Goal: Task Accomplishment & Management: Manage account settings

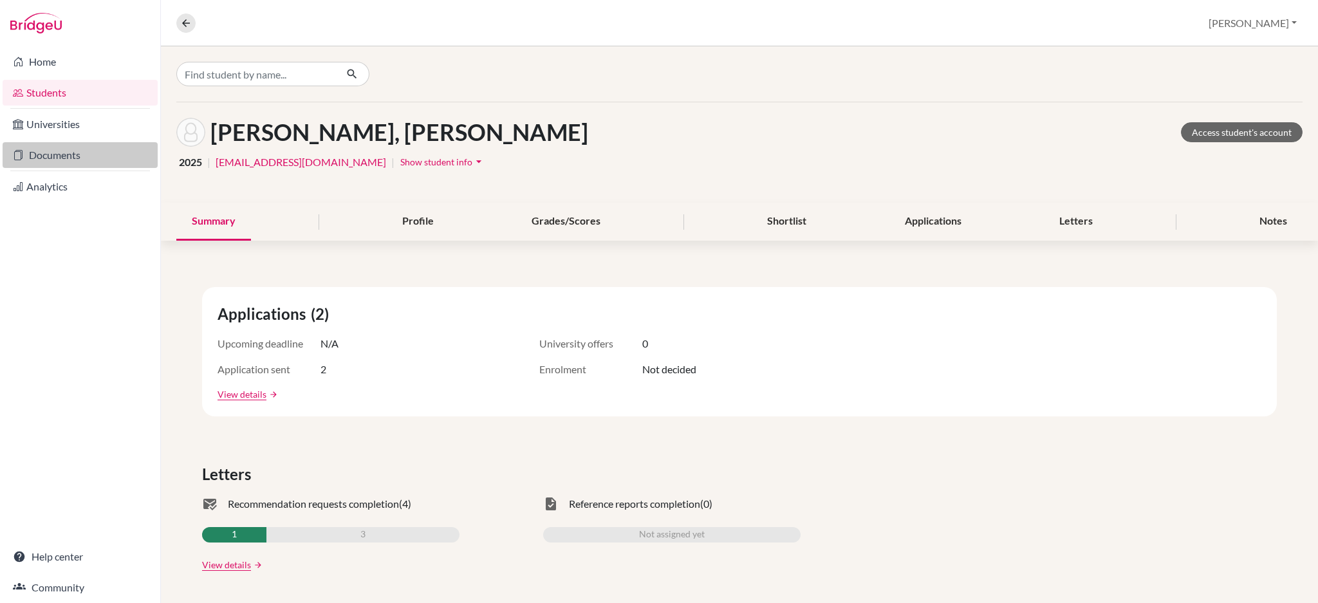
click at [50, 154] on link "Documents" at bounding box center [80, 155] width 155 height 26
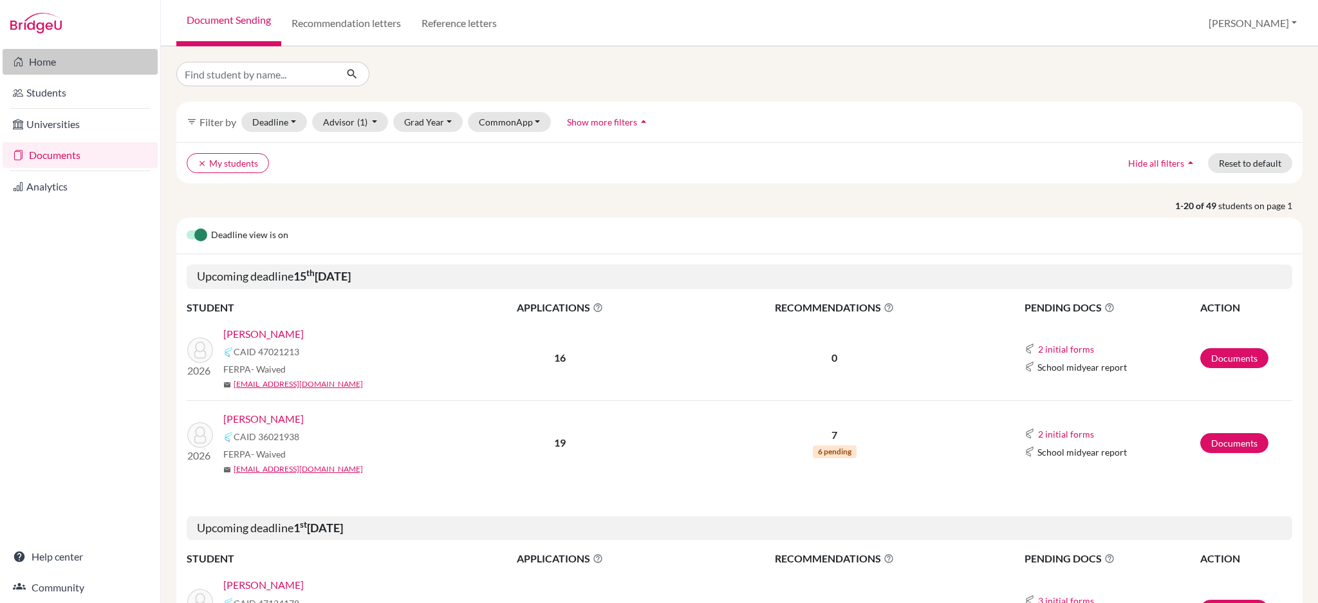
click at [44, 65] on link "Home" at bounding box center [80, 62] width 155 height 26
click at [60, 91] on link "Students" at bounding box center [80, 93] width 155 height 26
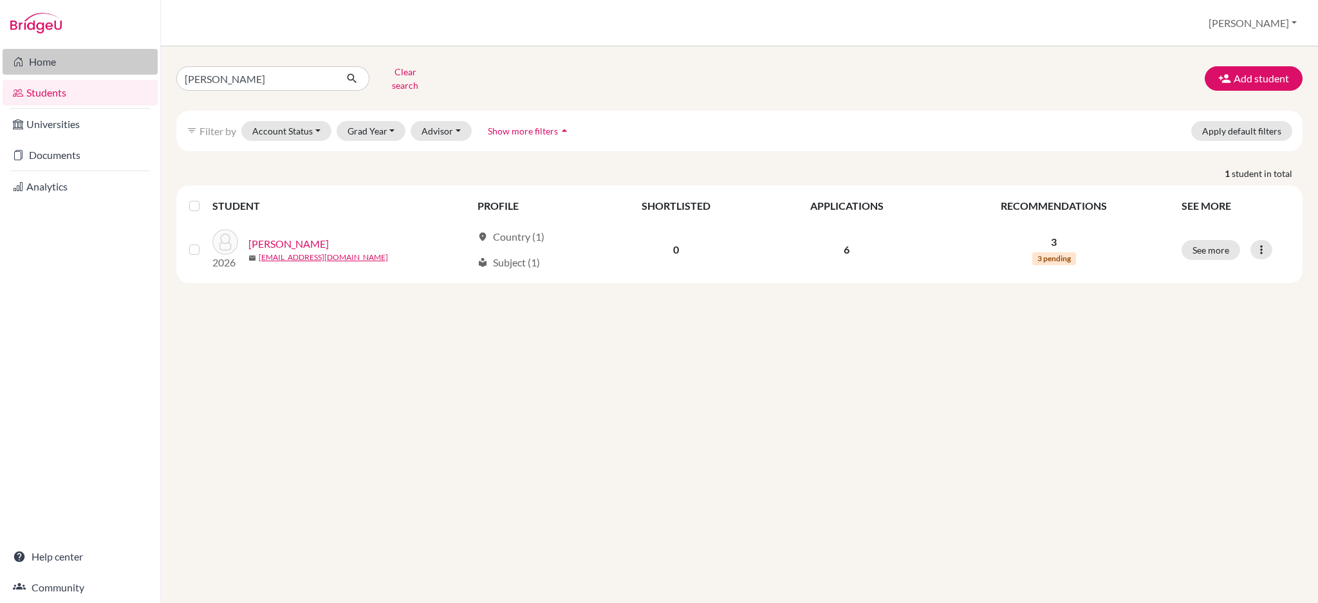
click at [55, 65] on link "Home" at bounding box center [80, 62] width 155 height 26
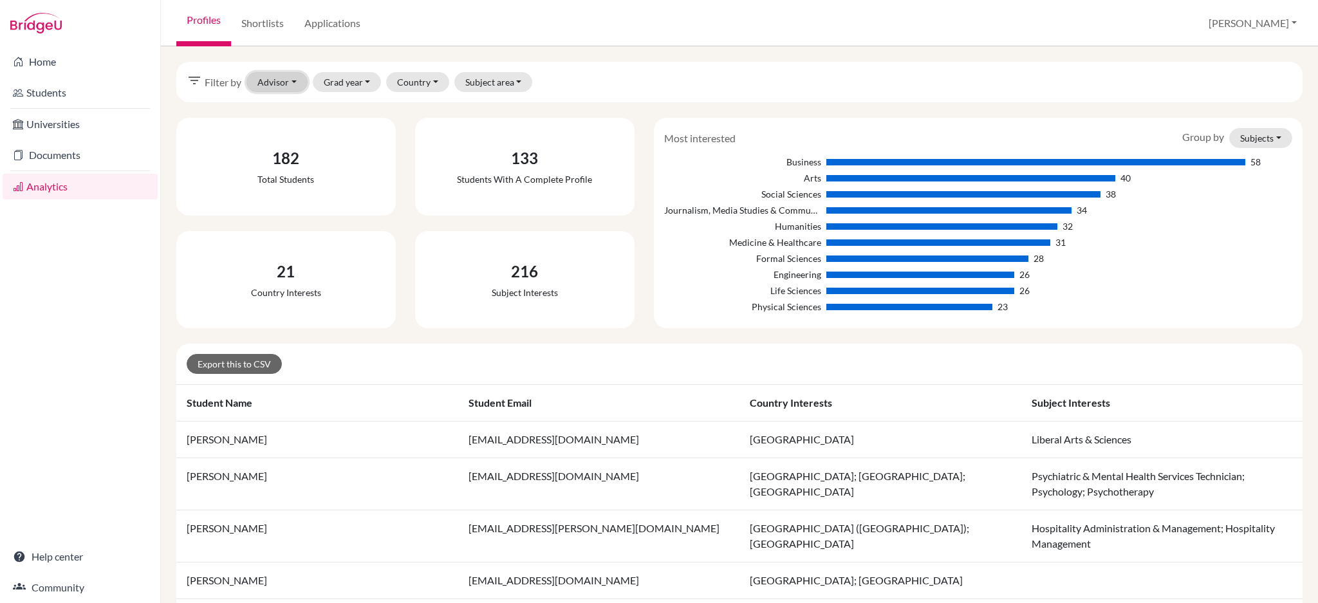
click at [276, 86] on button "Advisor" at bounding box center [276, 82] width 61 height 20
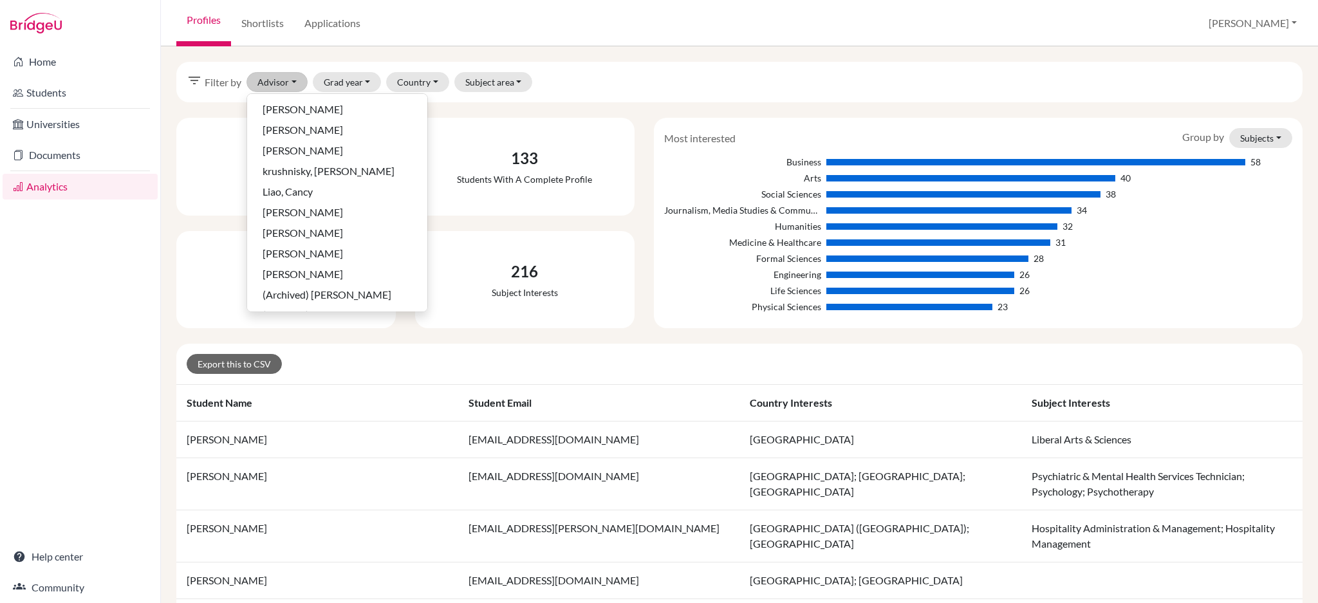
click at [526, 53] on div "filter_list Filter by Advisor Christensen, Robert Corkum, Debbie Fan, Ashley kr…" at bounding box center [739, 324] width 1157 height 557
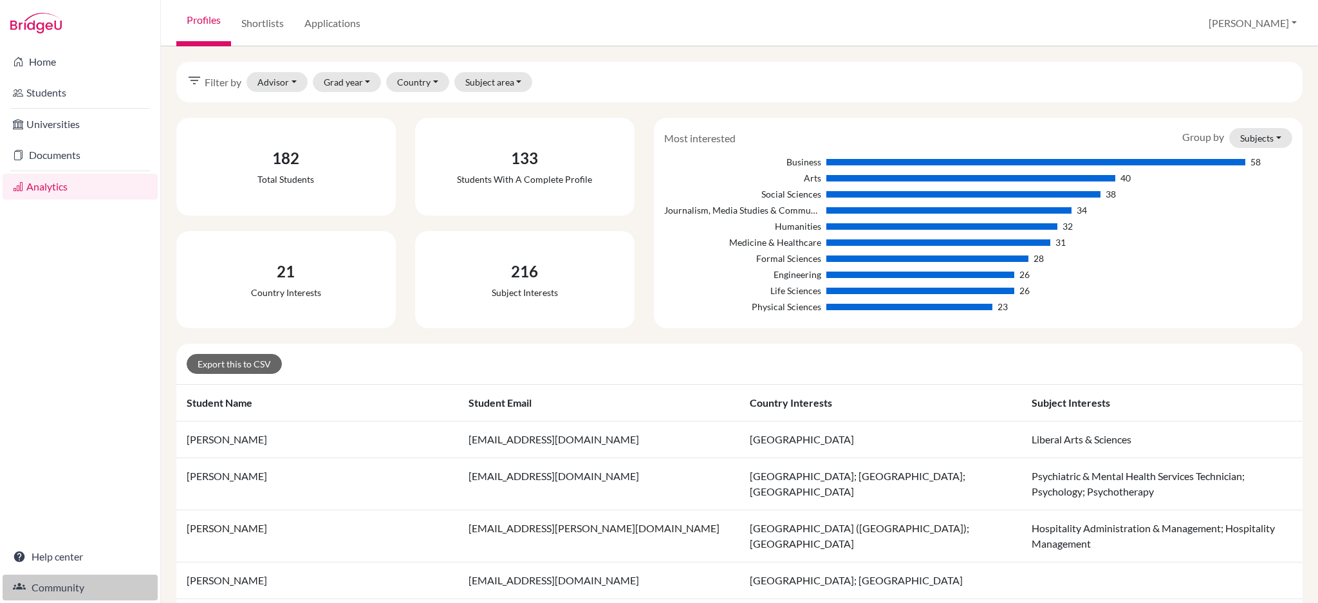
click at [33, 591] on link "Community" at bounding box center [80, 588] width 155 height 26
click at [66, 100] on link "Students" at bounding box center [80, 93] width 155 height 26
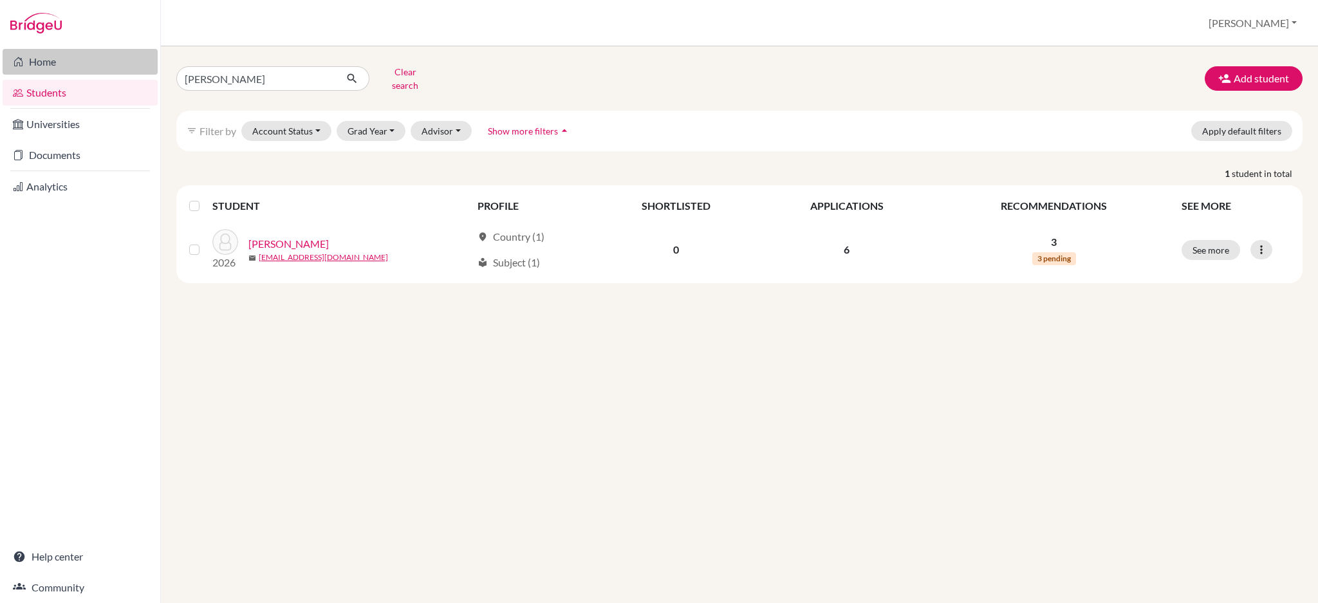
click at [69, 68] on link "Home" at bounding box center [80, 62] width 155 height 26
click at [1285, 17] on button "[PERSON_NAME]" at bounding box center [1253, 23] width 100 height 24
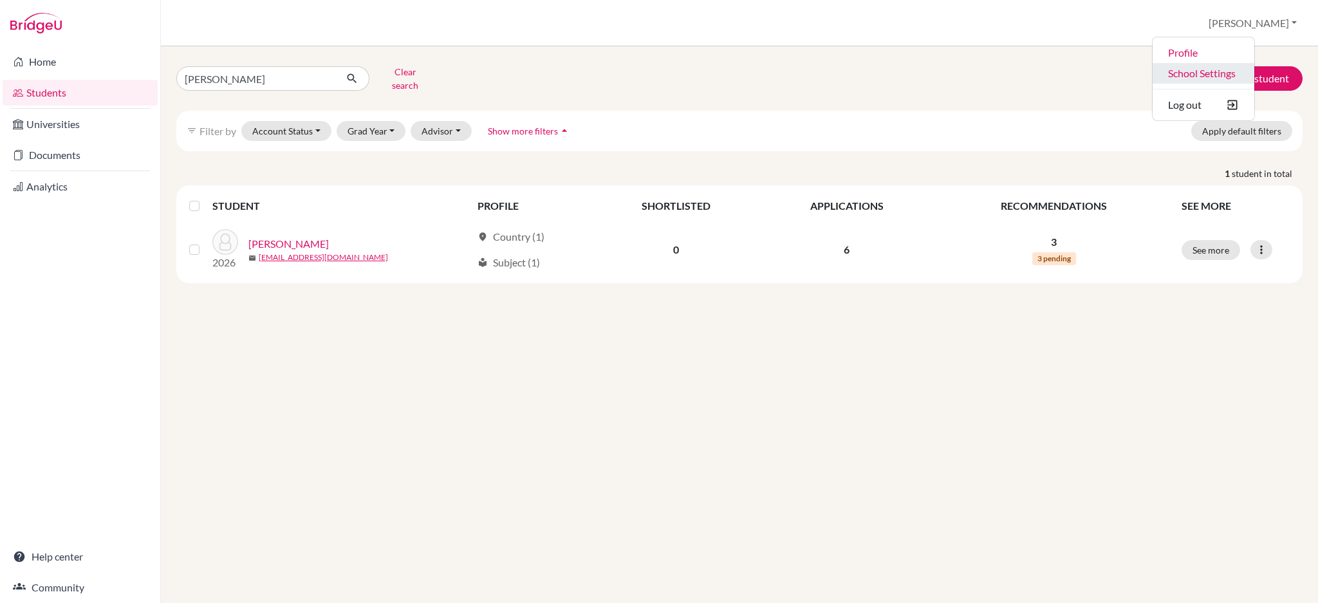
click at [1249, 69] on link "School Settings" at bounding box center [1203, 73] width 102 height 21
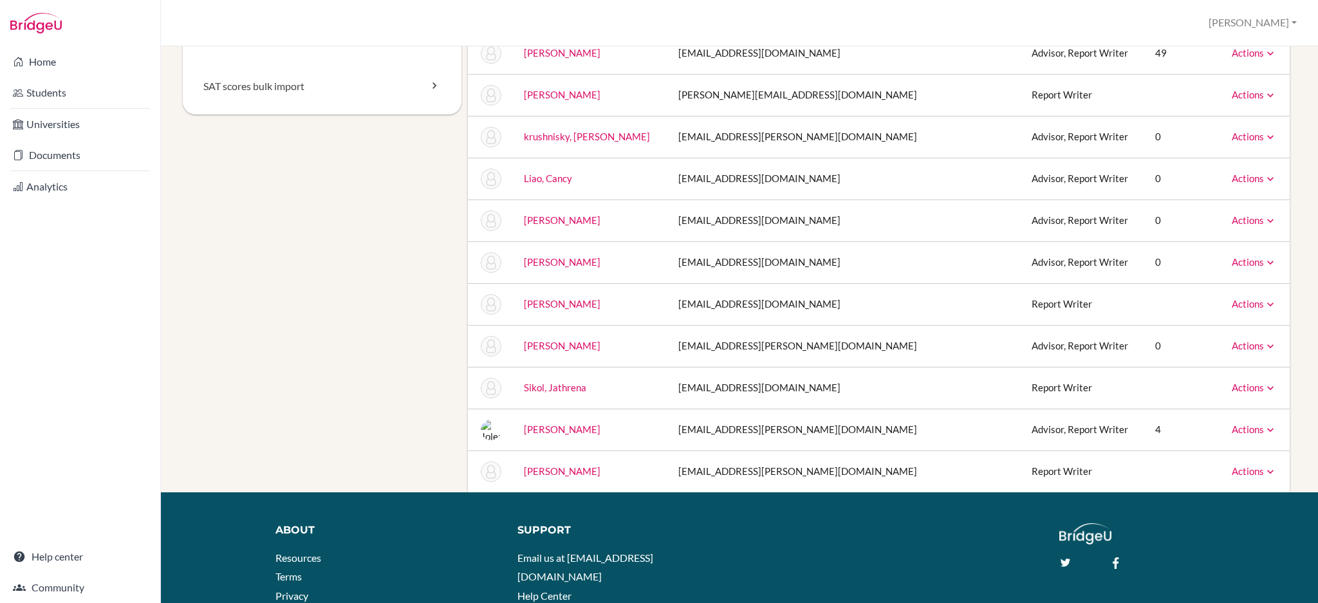
scroll to position [257, 0]
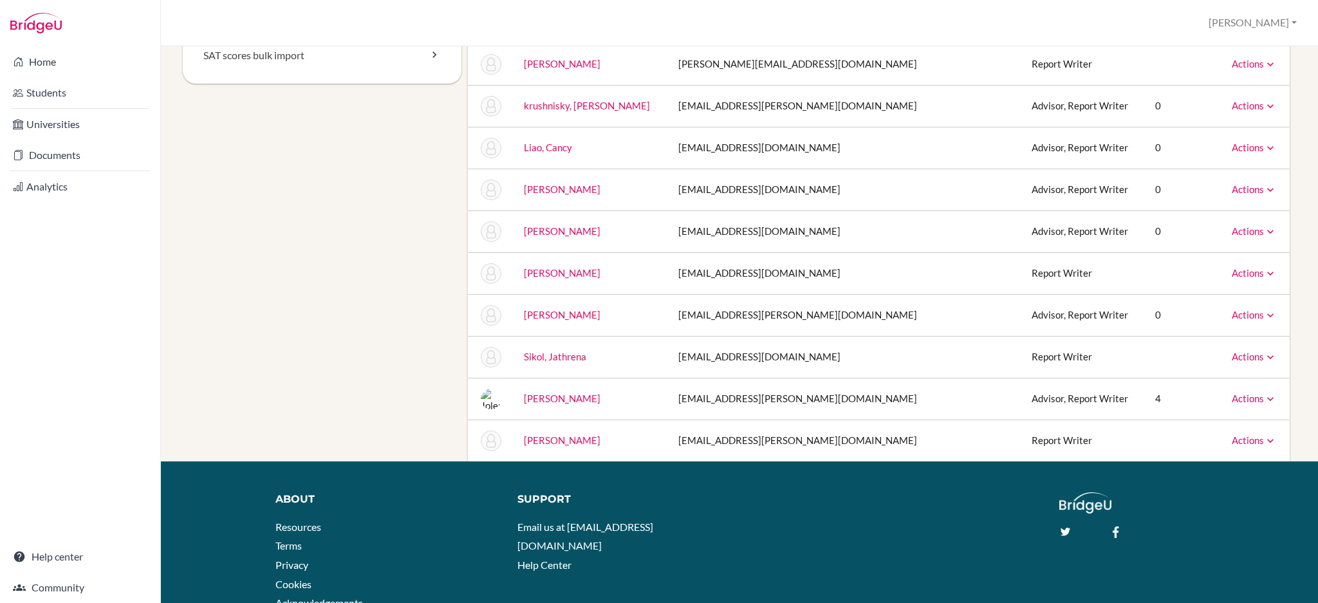
click at [1264, 438] on icon at bounding box center [1270, 440] width 13 height 13
drag, startPoint x: 1248, startPoint y: 481, endPoint x: 732, endPoint y: 82, distance: 651.9
click at [1248, 481] on link "Reset Password" at bounding box center [1221, 480] width 109 height 19
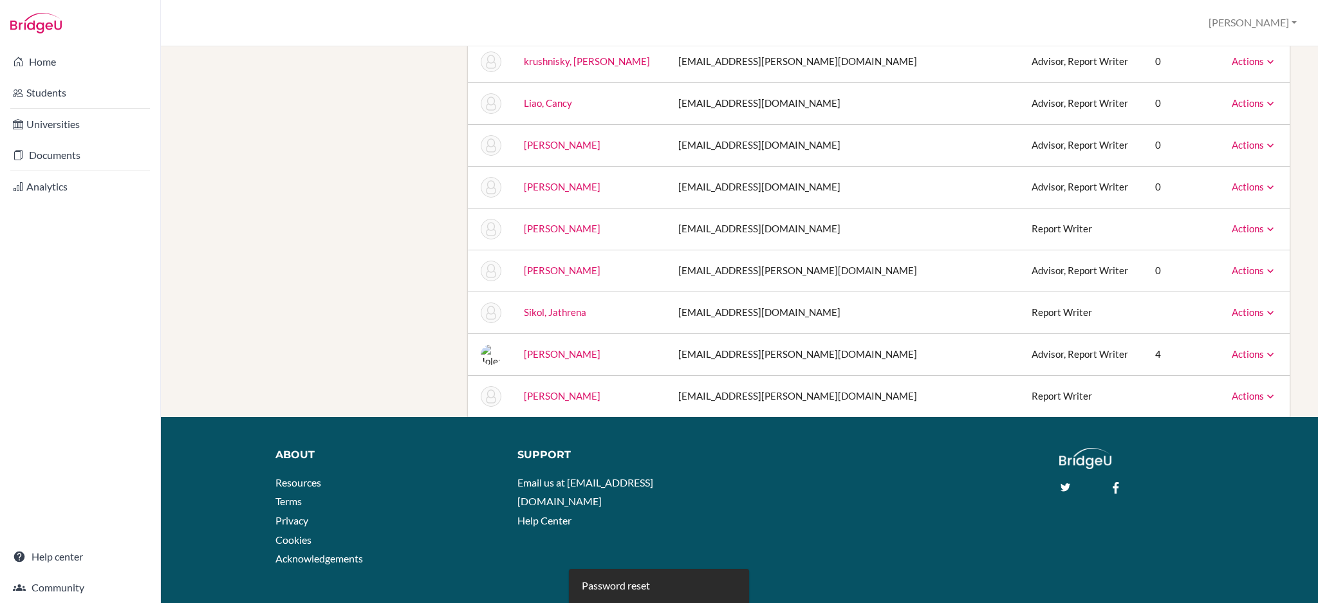
scroll to position [324, 0]
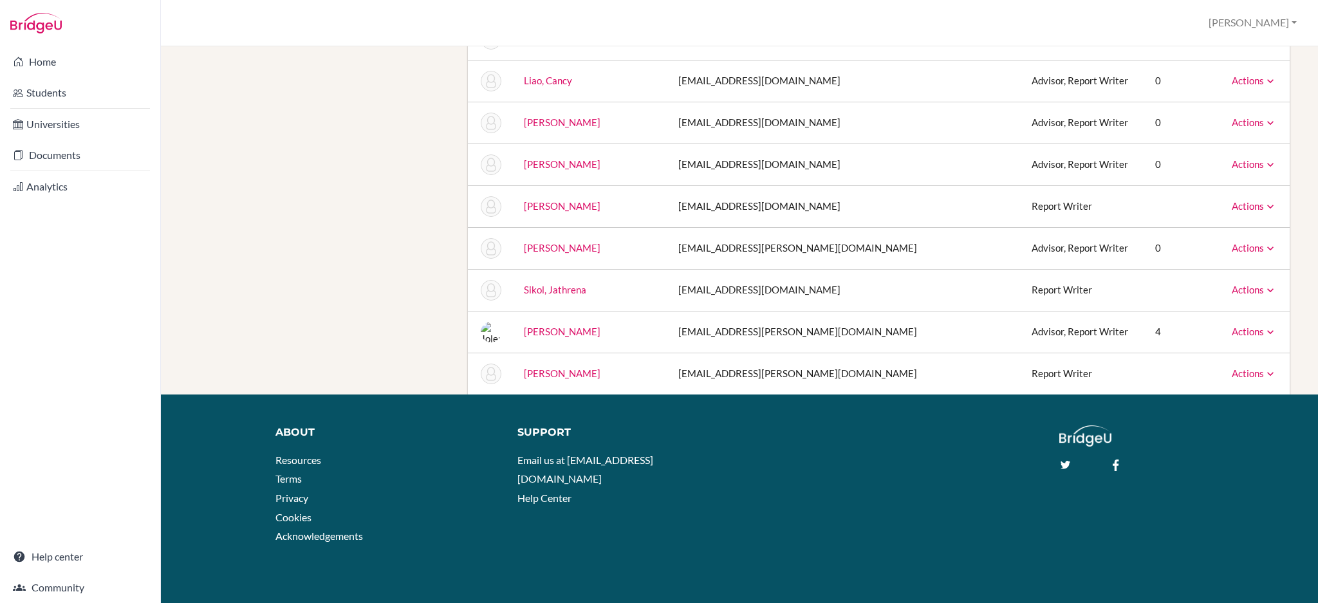
click at [1239, 371] on link "Actions" at bounding box center [1254, 373] width 45 height 12
click at [941, 528] on div "About Resources Terms Privacy Cookies Acknowledgements Support Email us at [EMA…" at bounding box center [739, 488] width 1157 height 127
